Goal: Transaction & Acquisition: Subscribe to service/newsletter

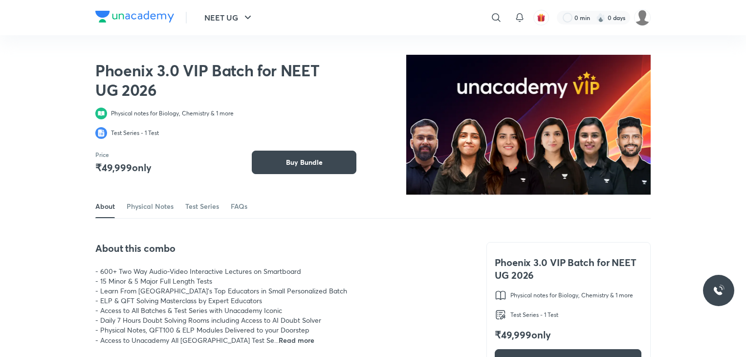
scroll to position [875, 0]
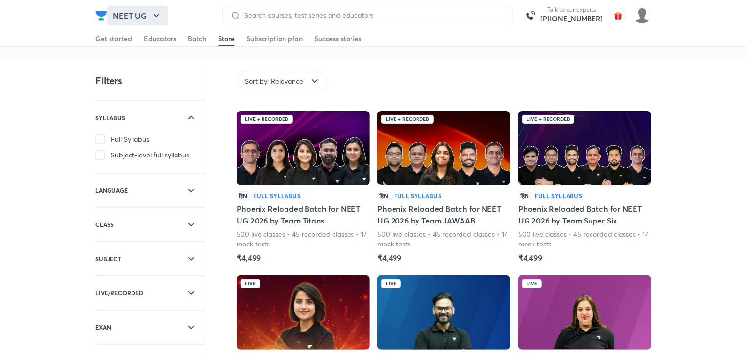
click at [161, 8] on button "NEET UG" at bounding box center [137, 16] width 61 height 20
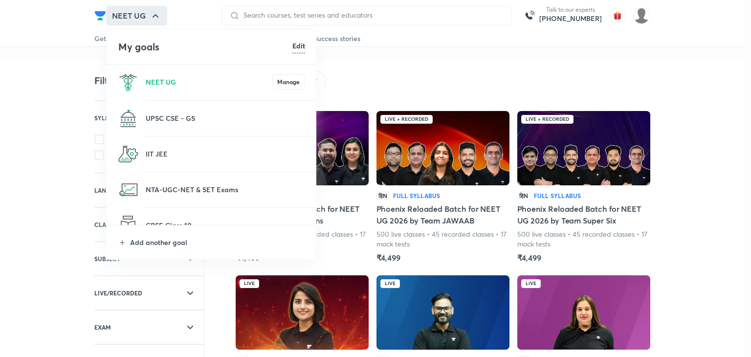
click at [177, 143] on li "IIT JEE" at bounding box center [212, 153] width 210 height 35
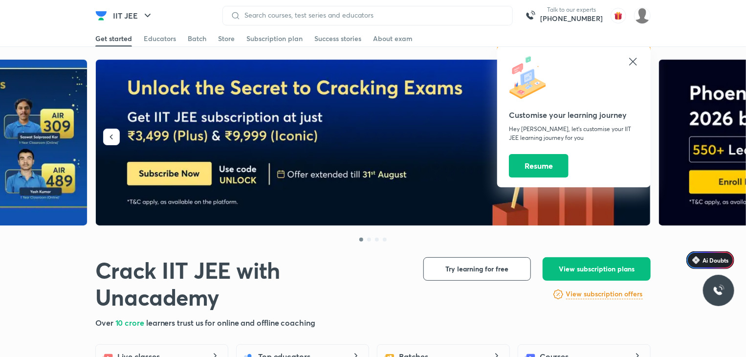
click at [635, 57] on icon at bounding box center [633, 62] width 12 height 12
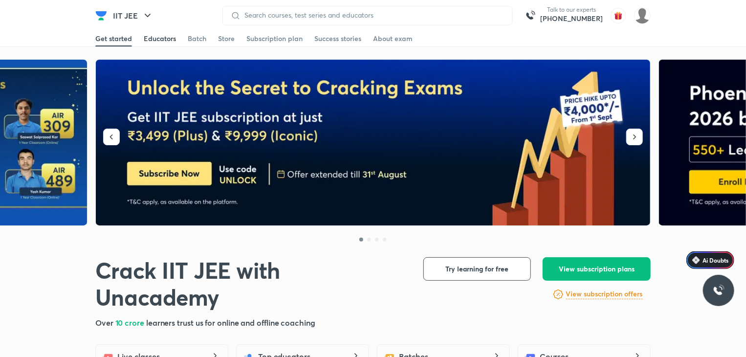
click at [164, 38] on div "Educators" at bounding box center [160, 39] width 32 height 10
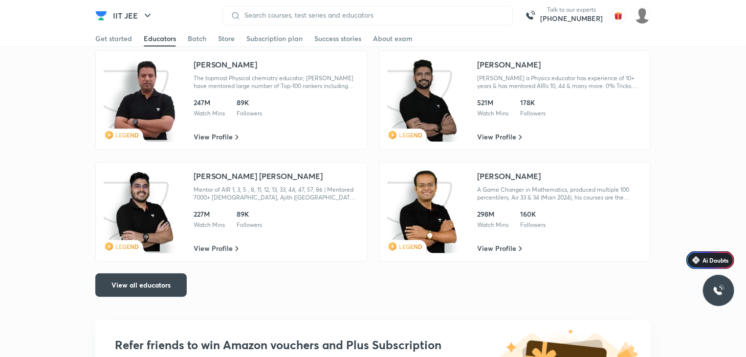
scroll to position [1876, 0]
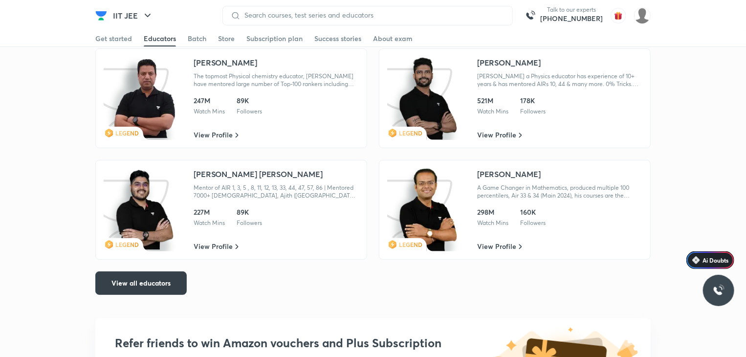
click at [128, 291] on button "View all educators" at bounding box center [140, 282] width 91 height 23
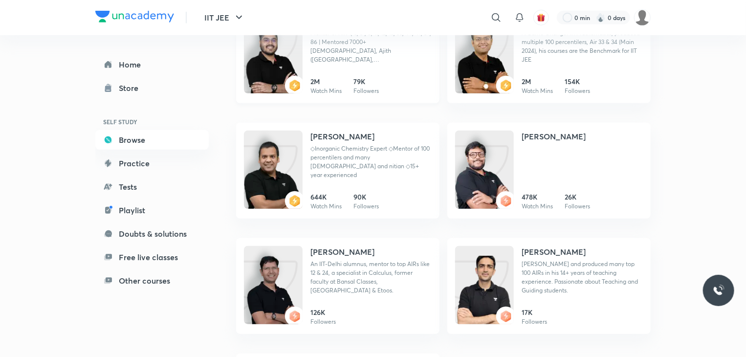
scroll to position [416, 0]
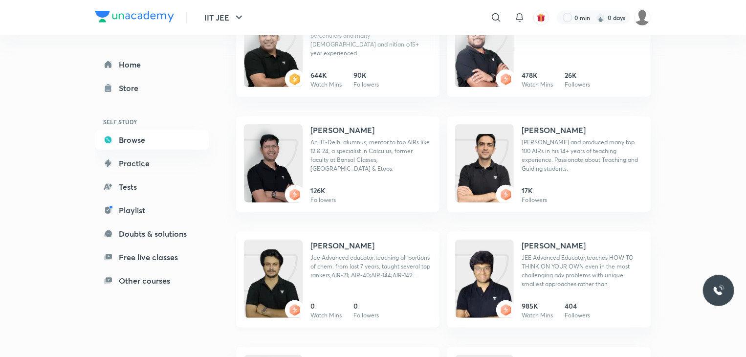
drag, startPoint x: 317, startPoint y: 306, endPoint x: 267, endPoint y: 252, distance: 74.0
click at [267, 252] on img at bounding box center [273, 288] width 59 height 78
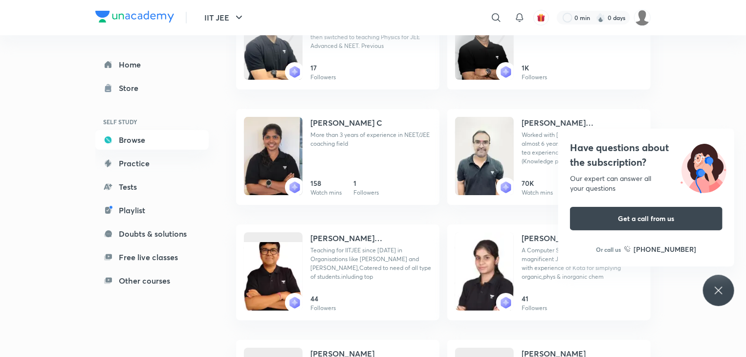
scroll to position [3627, 0]
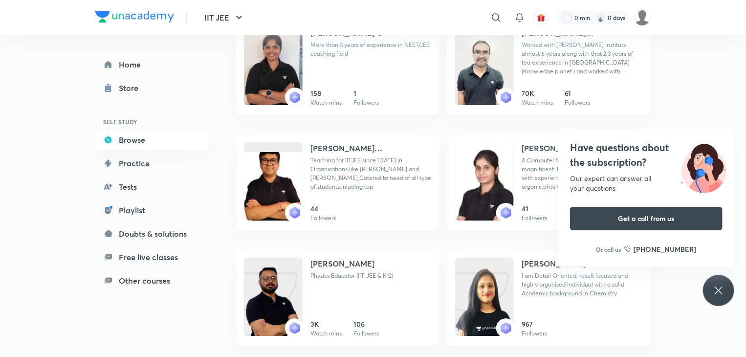
click at [711, 291] on div "Have questions about the subscription? Our expert can answer all your questions…" at bounding box center [718, 290] width 31 height 31
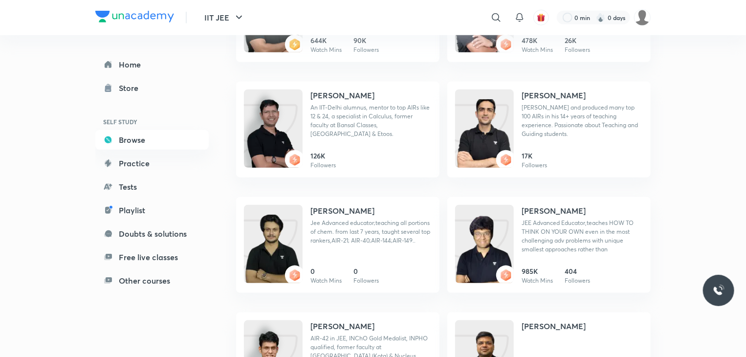
scroll to position [0, 0]
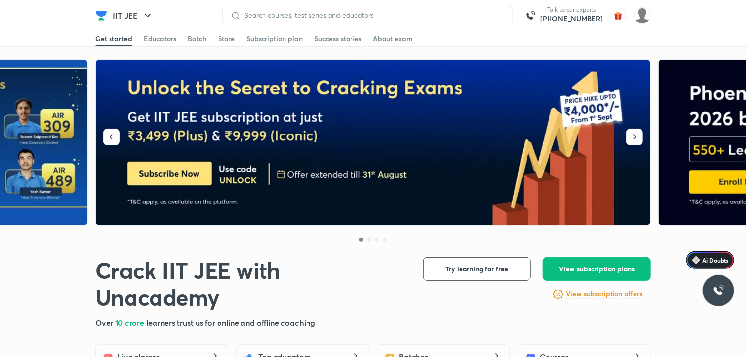
scroll to position [1782, 0]
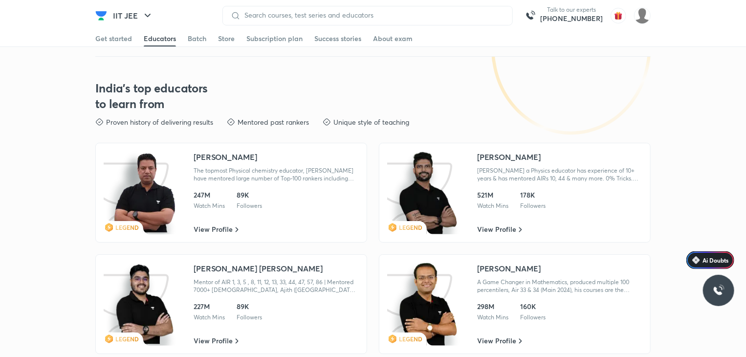
click at [171, 44] on link "Educators" at bounding box center [160, 39] width 32 height 16
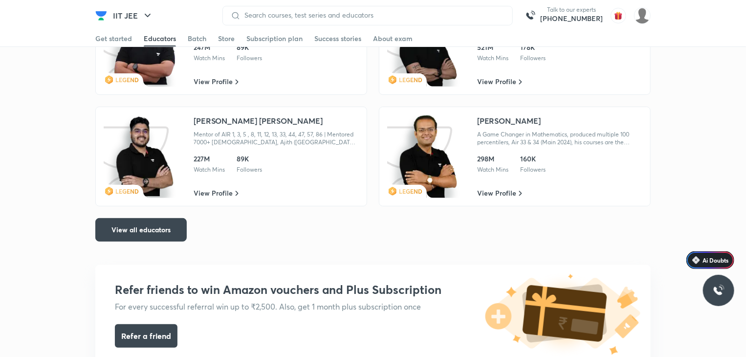
scroll to position [1931, 0]
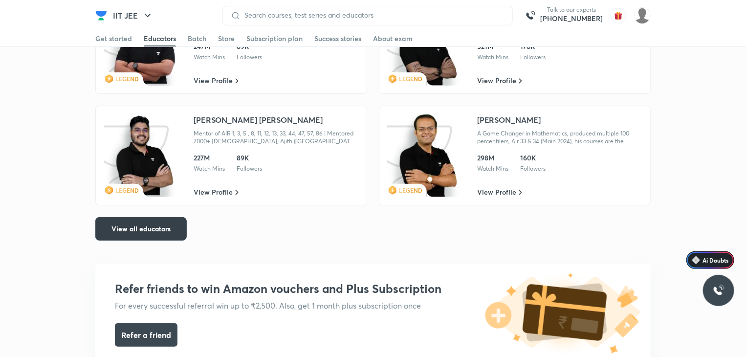
click at [129, 224] on span "View all educators" at bounding box center [140, 229] width 59 height 10
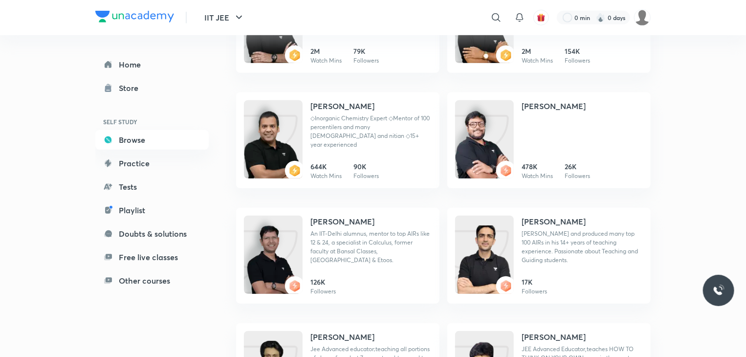
scroll to position [326, 0]
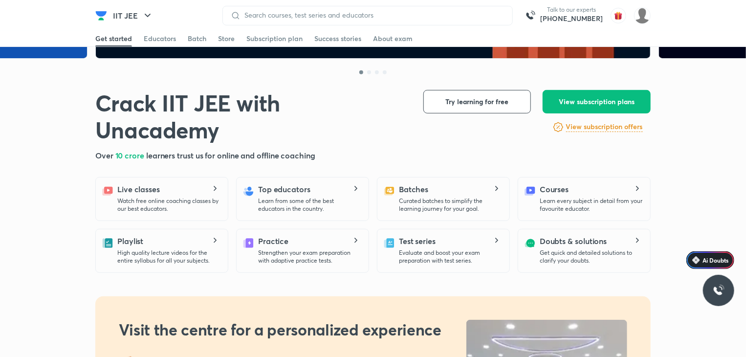
scroll to position [1782, 0]
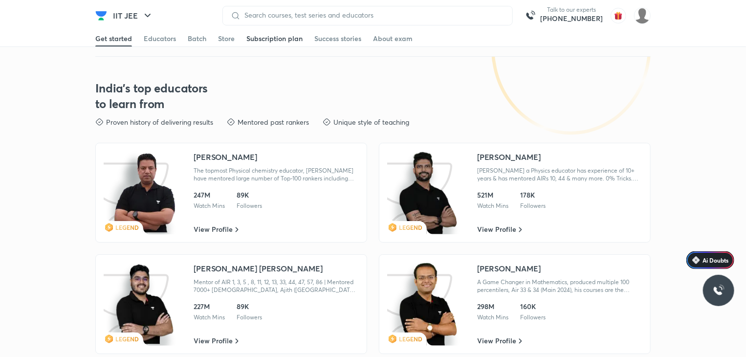
click at [272, 34] on div "Subscription plan" at bounding box center [274, 39] width 56 height 10
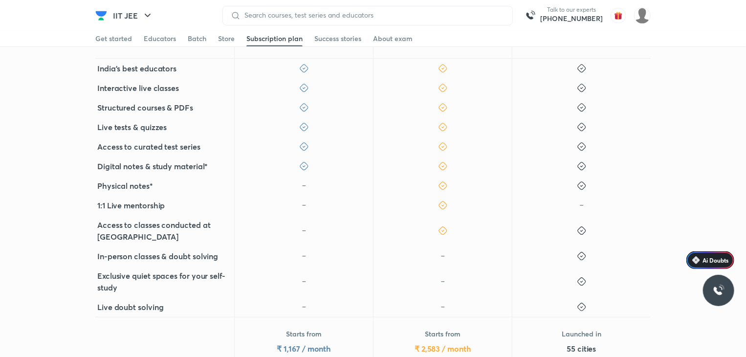
scroll to position [256, 0]
click at [0, 147] on div "Benefits Plus Iconic Centre India's best educators Interactive live classes Str…" at bounding box center [373, 211] width 746 height 371
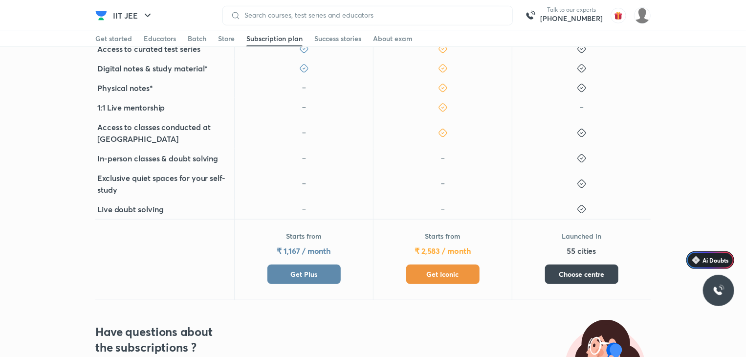
scroll to position [354, 0]
click at [270, 262] on div "Starts from ₹ 1,167 / month Get Plus" at bounding box center [303, 257] width 73 height 53
click at [273, 264] on button "Get Plus" at bounding box center [303, 274] width 73 height 20
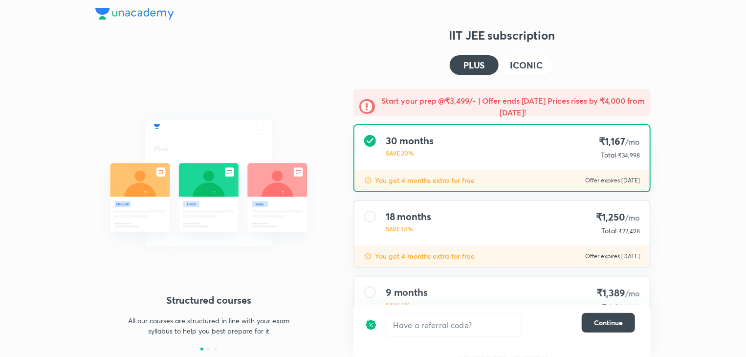
click at [479, 277] on div "9 months SAVE 5% ₹1,389 /mo Total ₹12,498" at bounding box center [501, 299] width 295 height 44
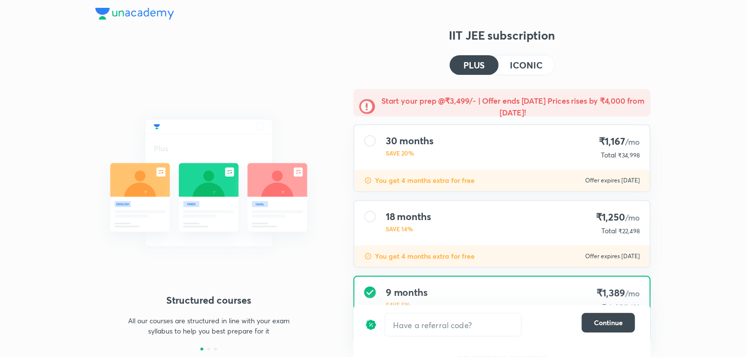
scroll to position [76, 0]
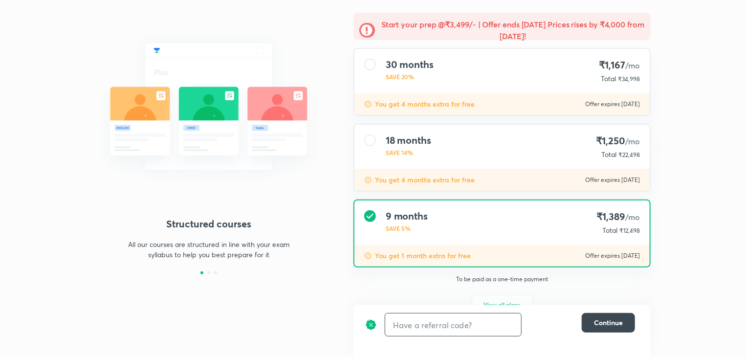
click at [471, 323] on input "text" at bounding box center [453, 324] width 136 height 23
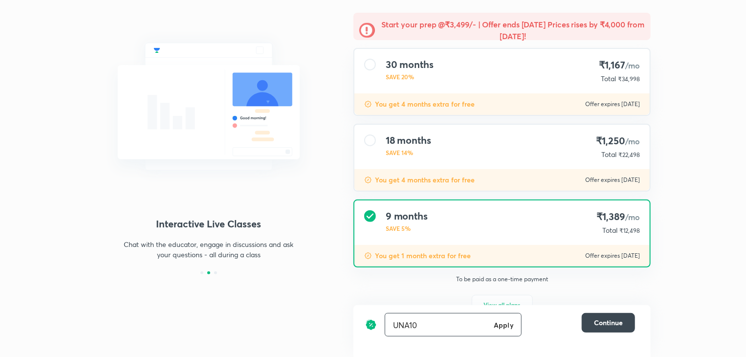
type input "UNA10"
click at [501, 322] on h6 "Apply" at bounding box center [504, 325] width 20 height 10
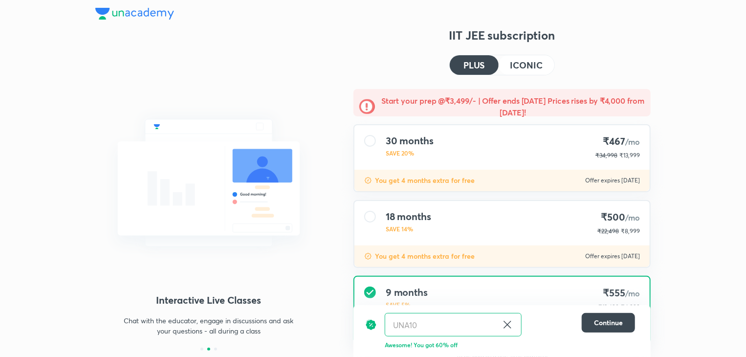
click at [528, 61] on h4 "ICONIC" at bounding box center [526, 65] width 32 height 9
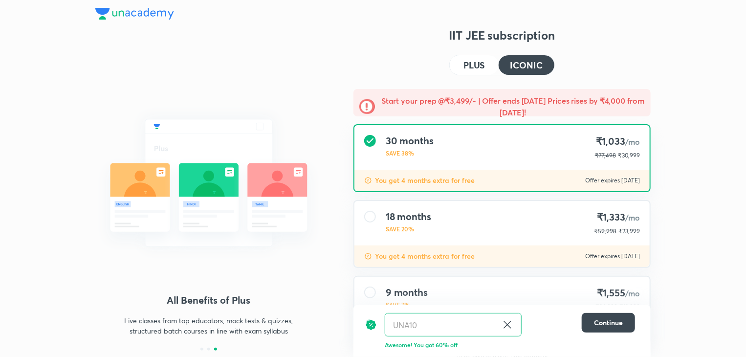
click at [481, 63] on h4 "PLUS" at bounding box center [473, 65] width 21 height 9
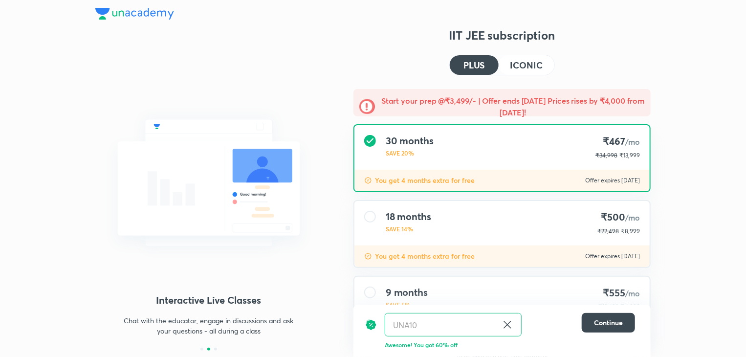
click at [524, 65] on h4 "ICONIC" at bounding box center [526, 65] width 32 height 9
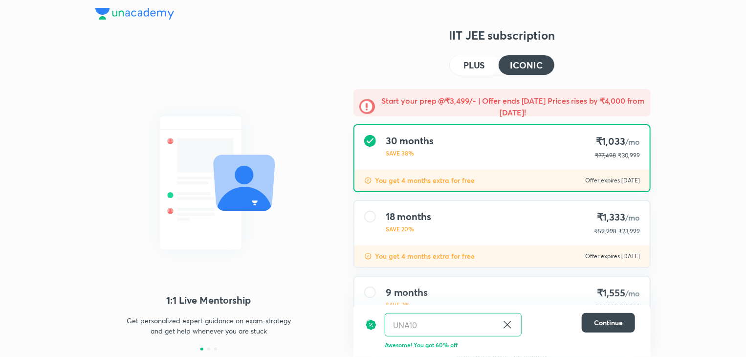
click at [473, 55] on button "PLUS" at bounding box center [474, 65] width 49 height 20
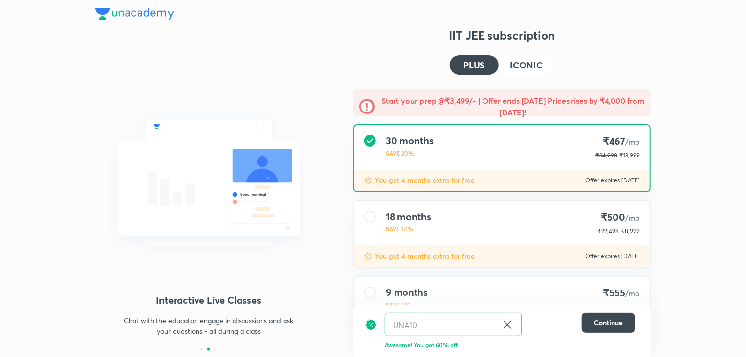
click at [541, 66] on h4 "ICONIC" at bounding box center [526, 65] width 32 height 9
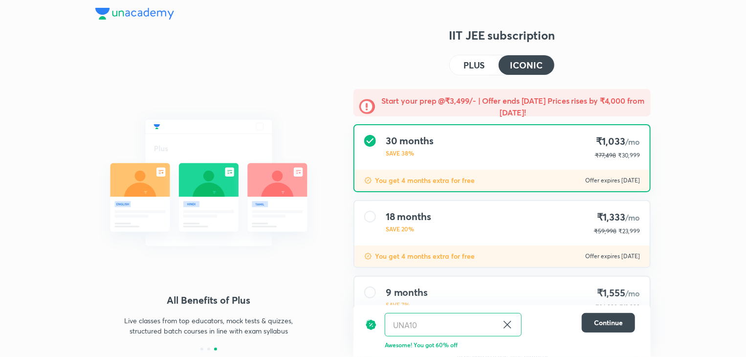
click at [479, 61] on h4 "PLUS" at bounding box center [473, 65] width 21 height 9
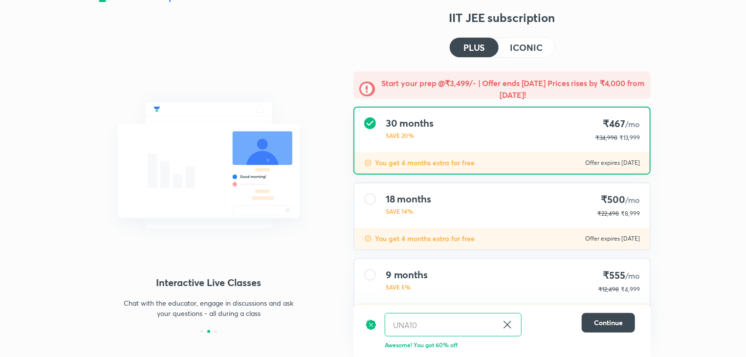
scroll to position [101, 0]
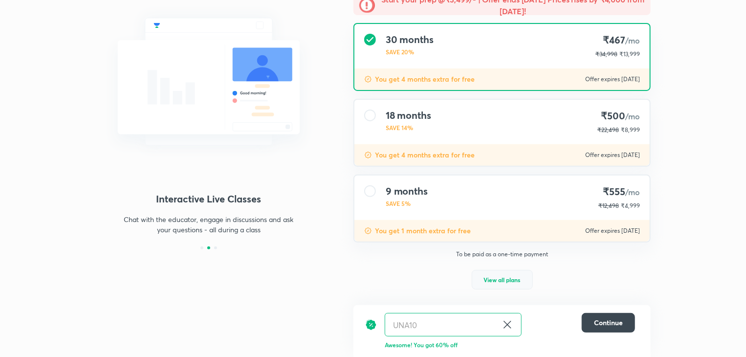
click at [511, 284] on button "View all plans" at bounding box center [502, 280] width 61 height 20
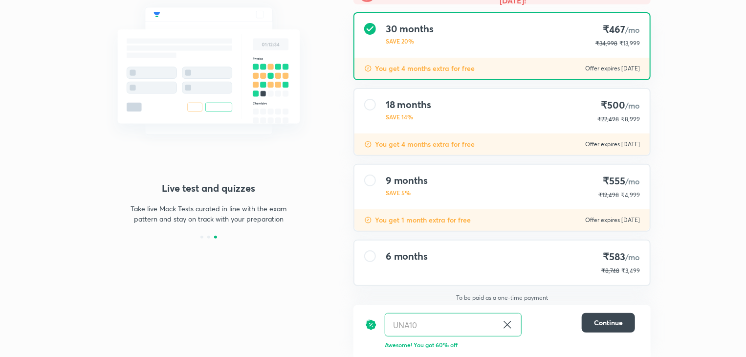
scroll to position [0, 0]
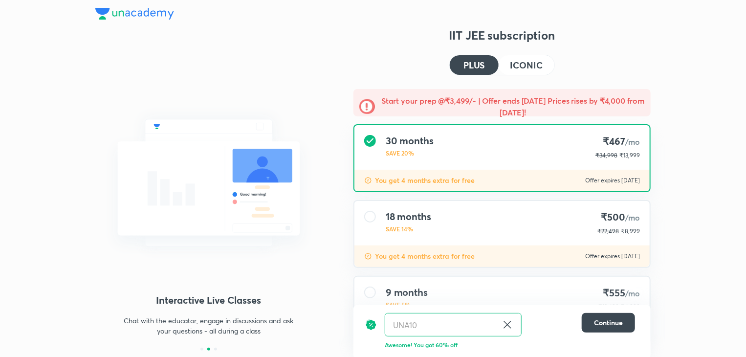
click at [515, 64] on h4 "ICONIC" at bounding box center [526, 65] width 32 height 9
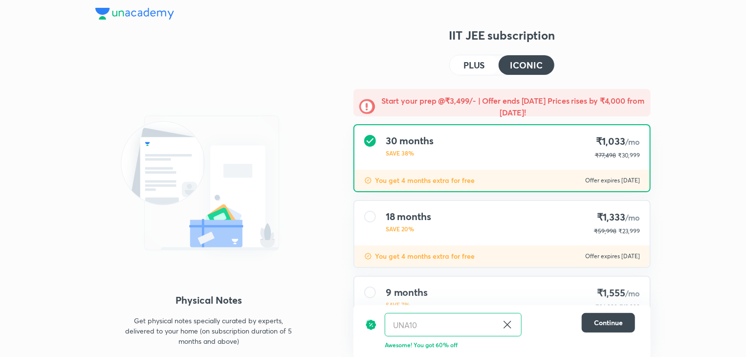
click at [450, 67] on div "PLUS ICONIC" at bounding box center [502, 65] width 106 height 21
click at [478, 64] on h4 "PLUS" at bounding box center [473, 65] width 21 height 9
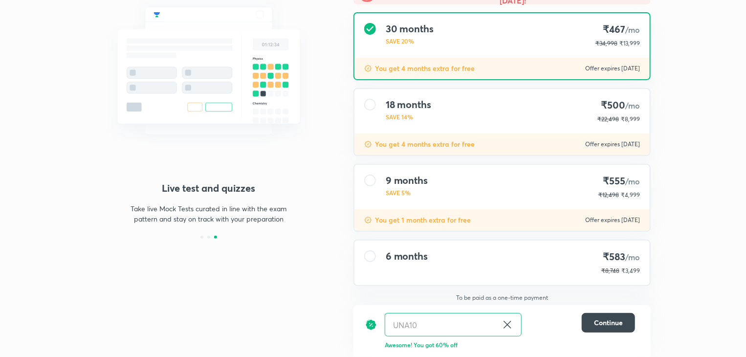
scroll to position [111, 0]
